Goal: Use online tool/utility: Utilize a website feature to perform a specific function

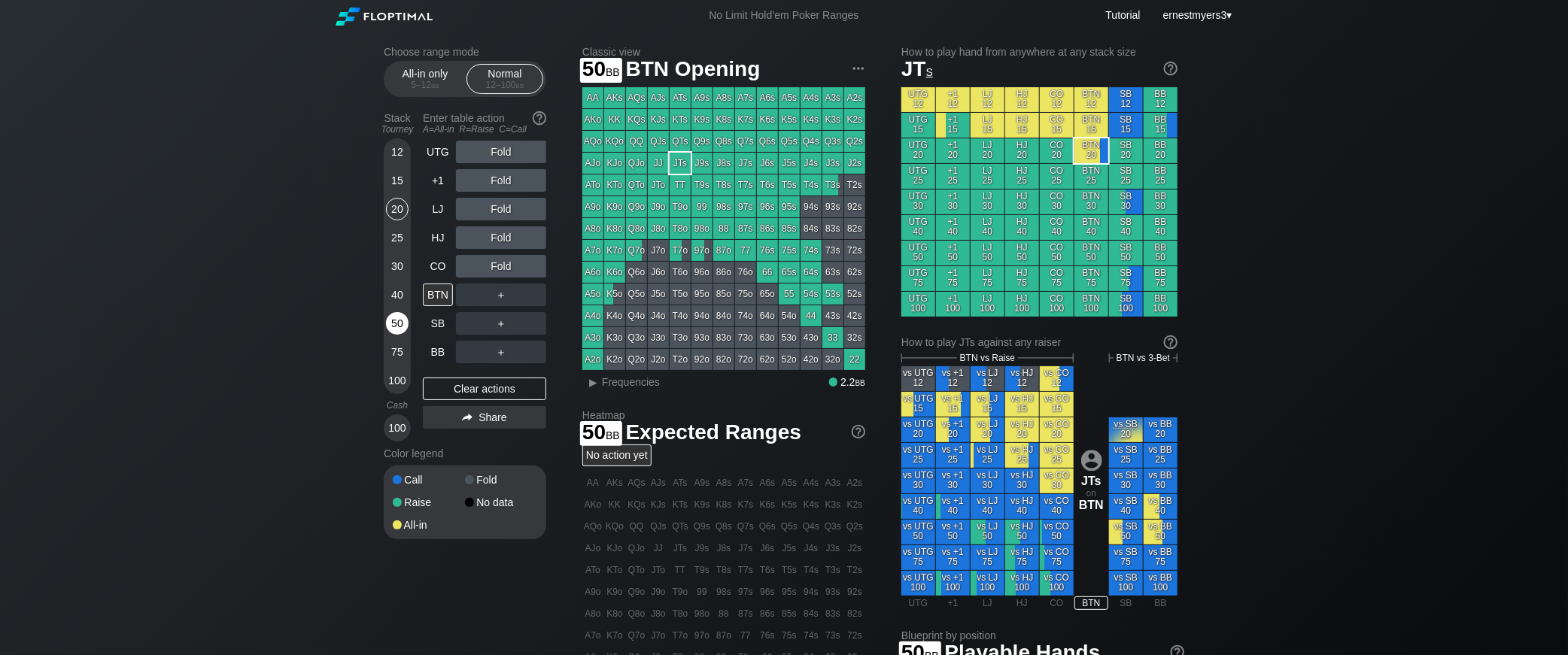
click at [399, 328] on div "50" at bounding box center [397, 323] width 23 height 23
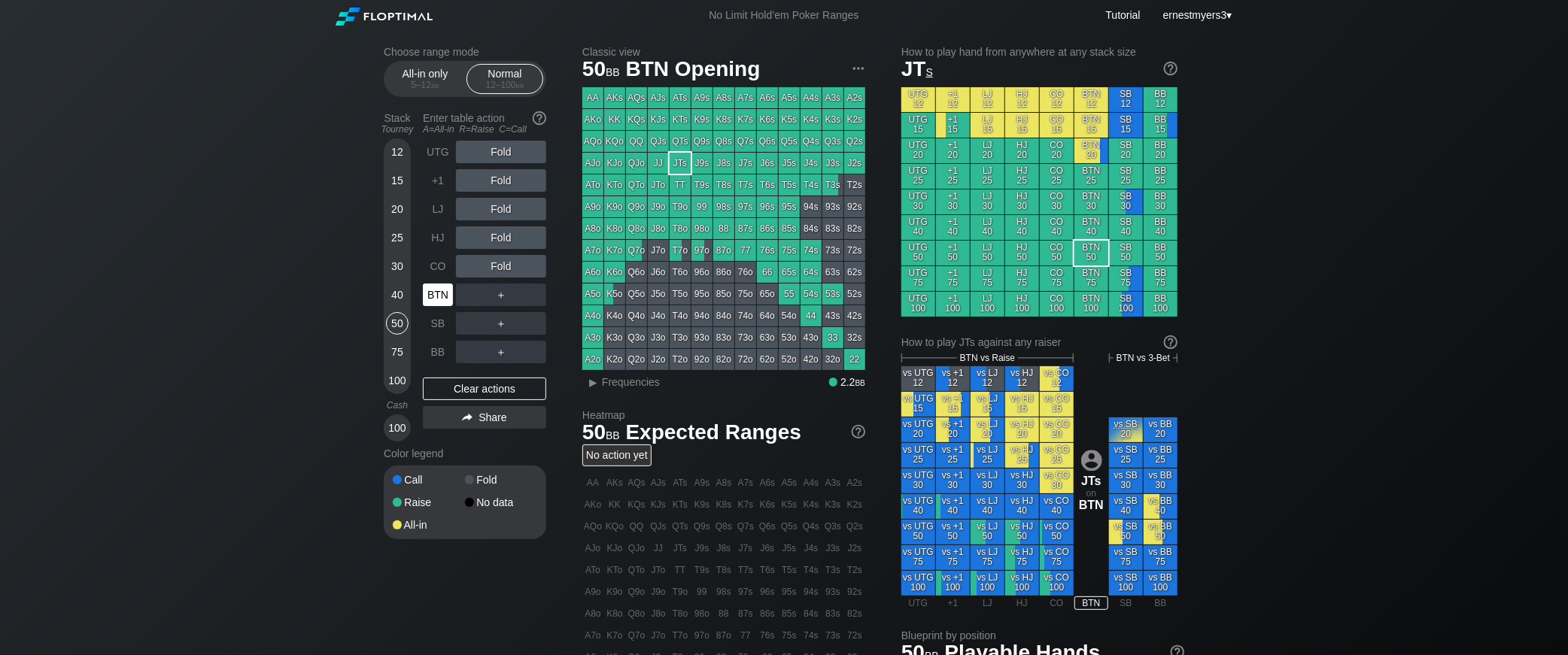
click at [444, 298] on div "BTN" at bounding box center [438, 294] width 30 height 23
click at [443, 288] on div "BTN" at bounding box center [438, 294] width 30 height 23
click at [399, 336] on div "50" at bounding box center [397, 326] width 23 height 29
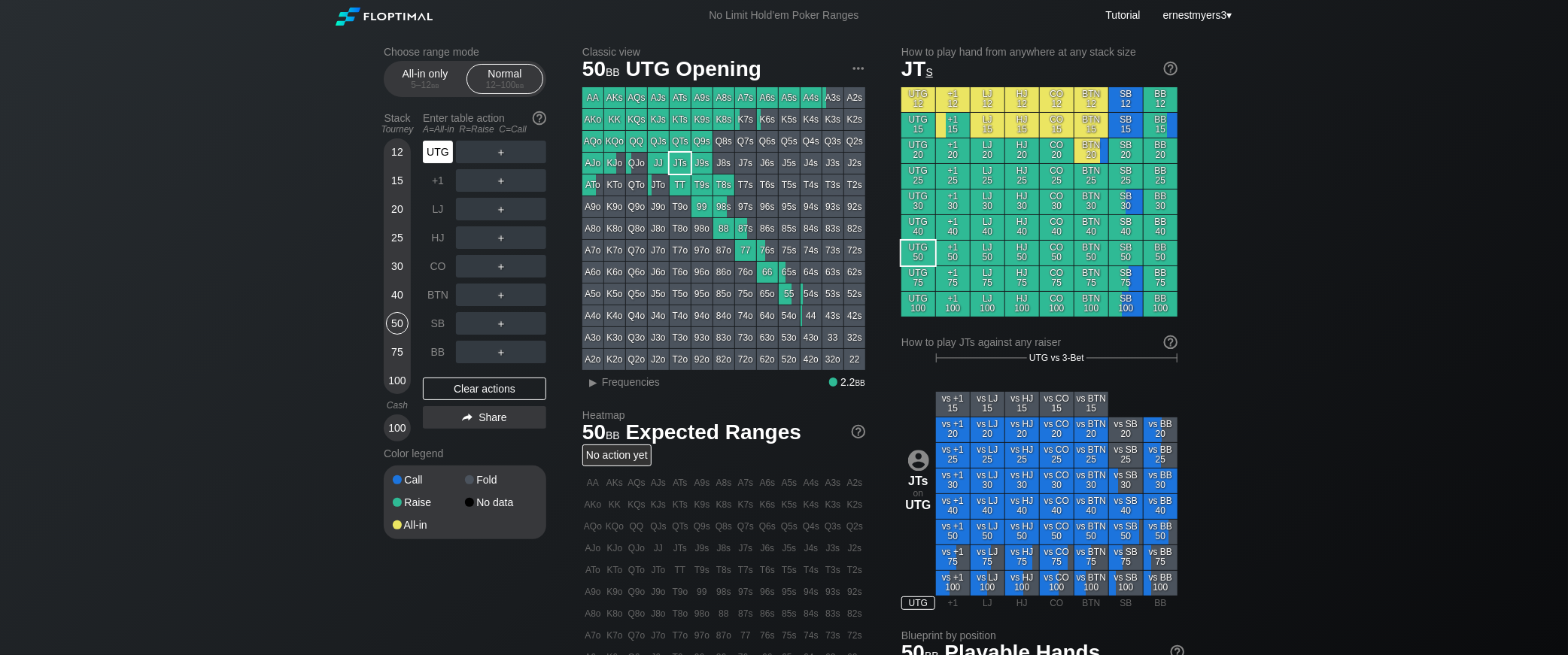
click at [438, 157] on div "UTG" at bounding box center [438, 151] width 30 height 23
click at [495, 149] on div "R ✕" at bounding box center [502, 151] width 30 height 23
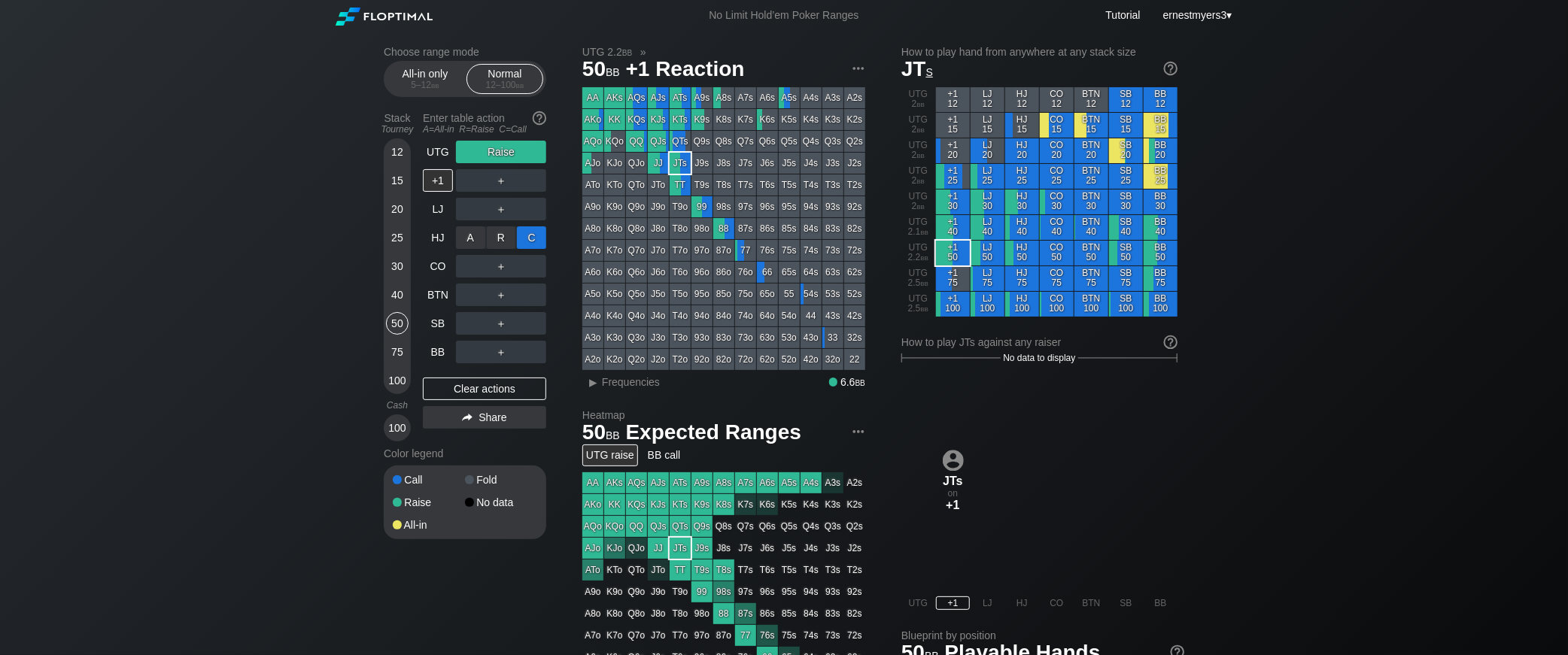
click at [537, 229] on div "C ✕" at bounding box center [532, 237] width 30 height 23
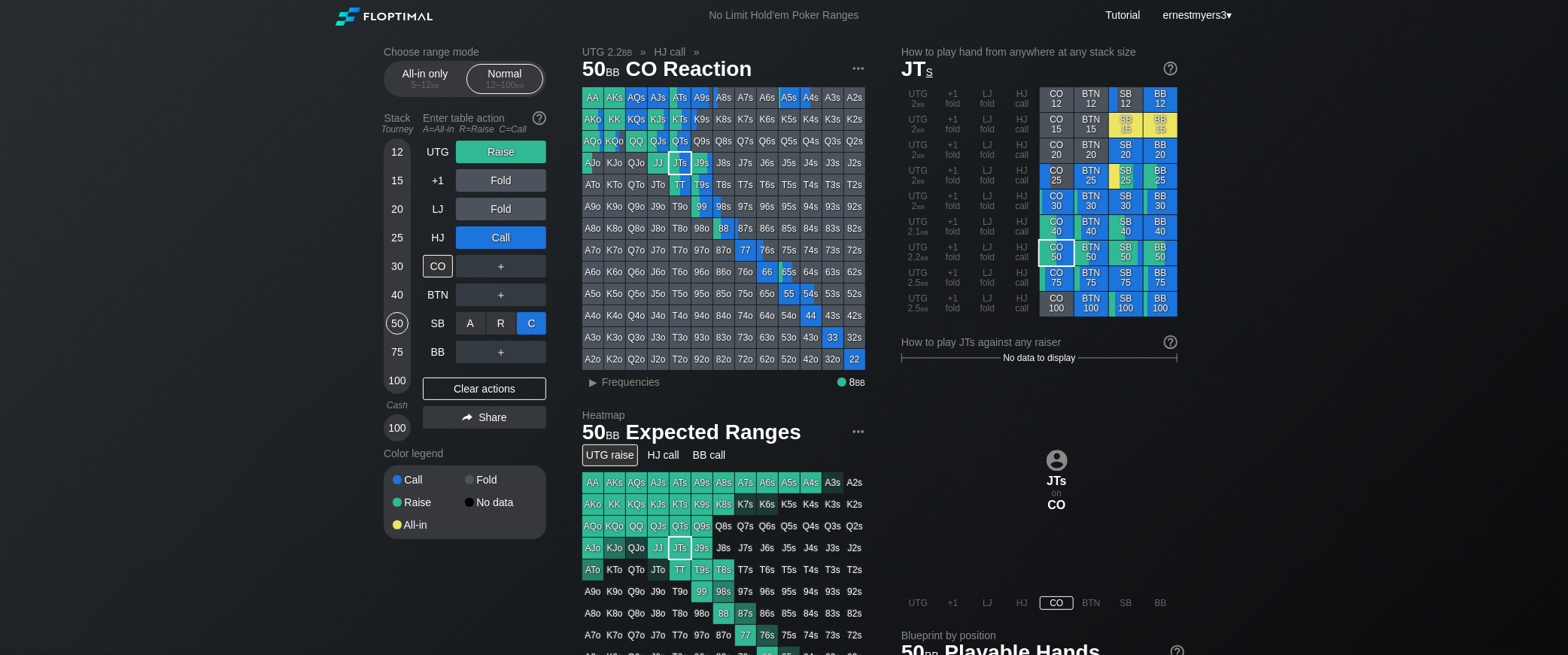
click at [539, 321] on div "C ✕" at bounding box center [532, 323] width 30 height 23
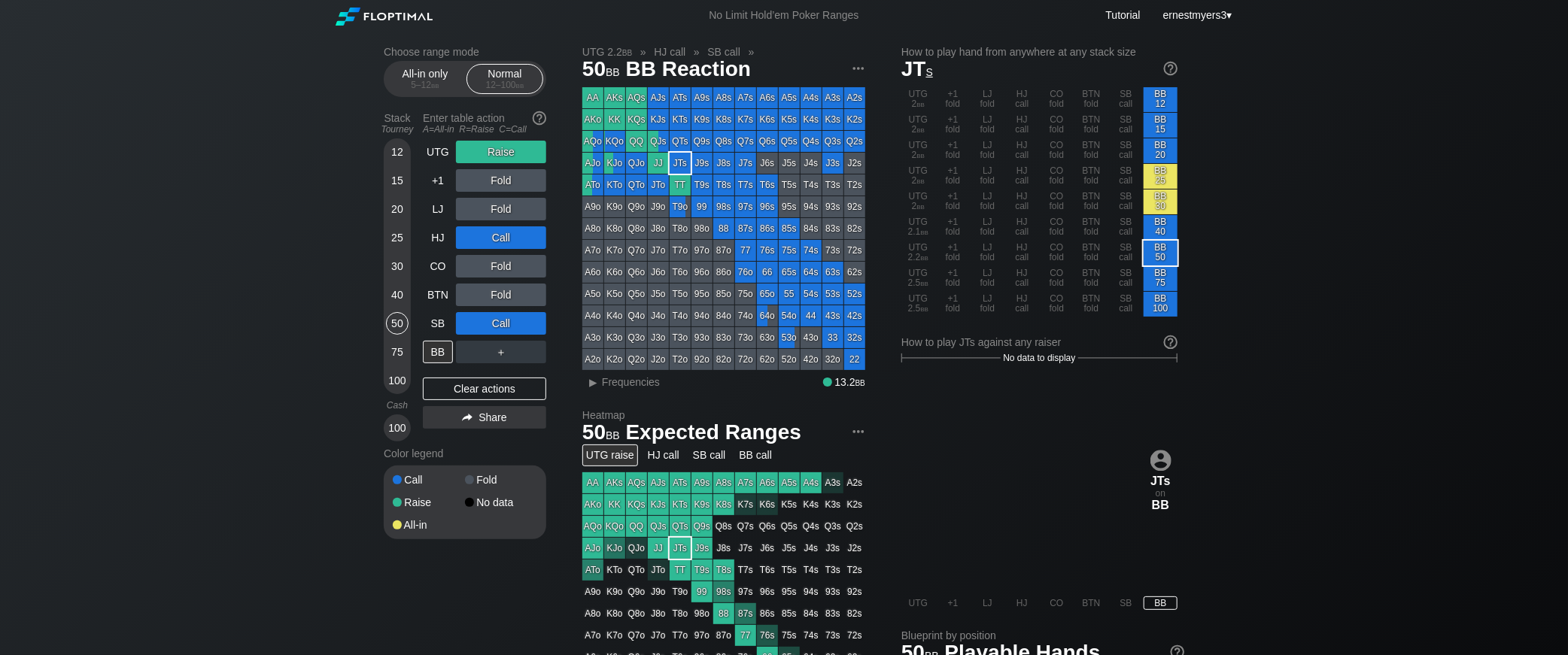
click at [338, 338] on div "Choose range mode All-in only 5 – 12 bb Normal 12 – 100 bb Stack Tourney Enter …" at bounding box center [784, 511] width 1568 height 960
click at [537, 232] on div "C ✕" at bounding box center [532, 237] width 30 height 23
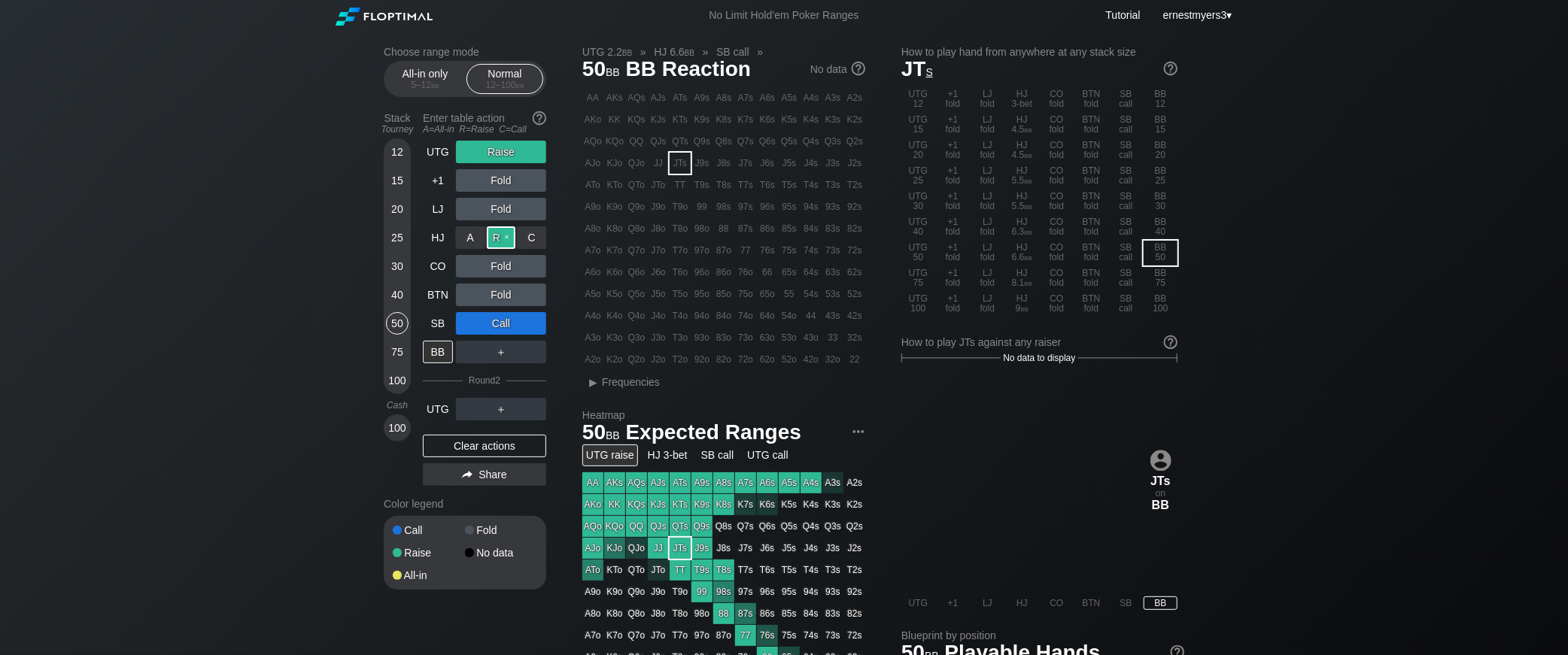
click at [511, 240] on div "R ✕" at bounding box center [502, 237] width 30 height 23
click at [536, 320] on div "C ✕" at bounding box center [532, 323] width 30 height 23
